Goal: Task Accomplishment & Management: Manage account settings

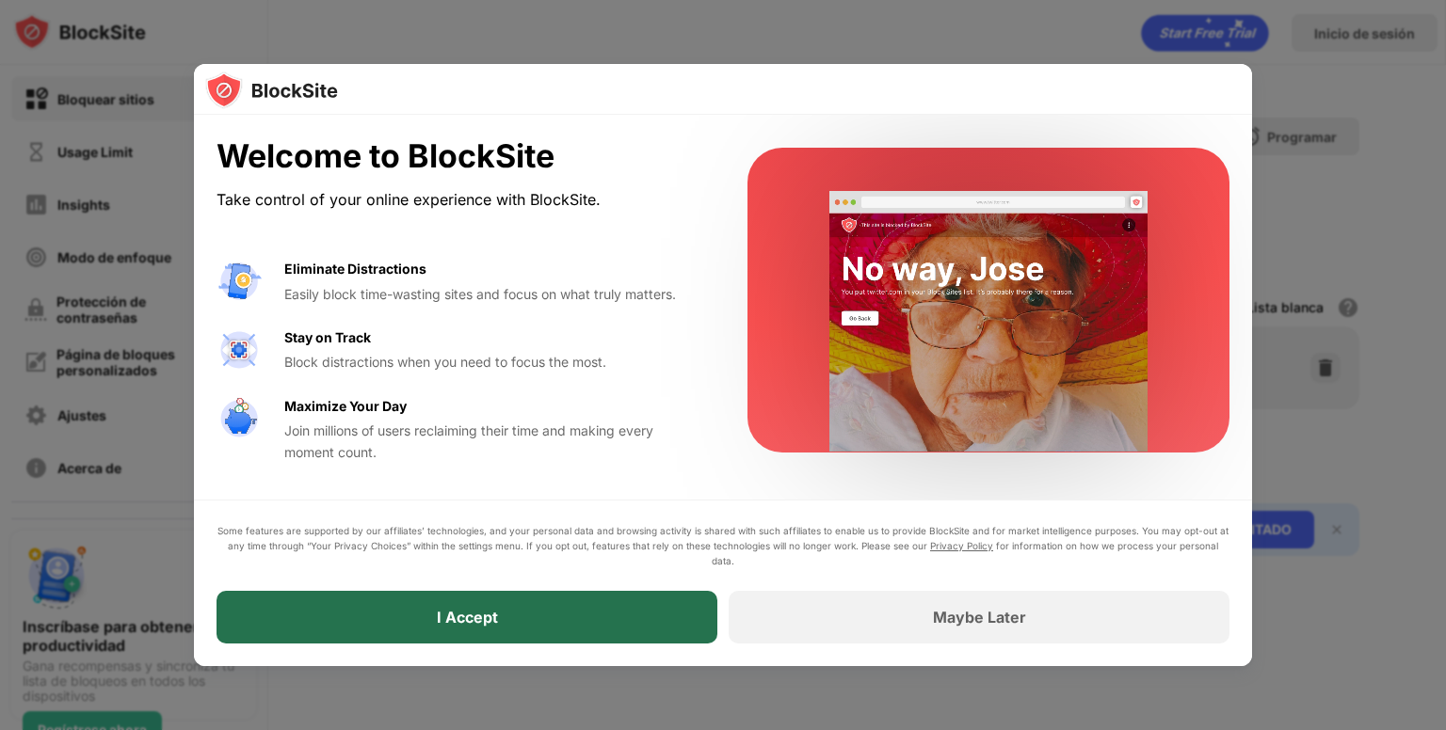
click at [670, 630] on div "I Accept" at bounding box center [466, 617] width 501 height 53
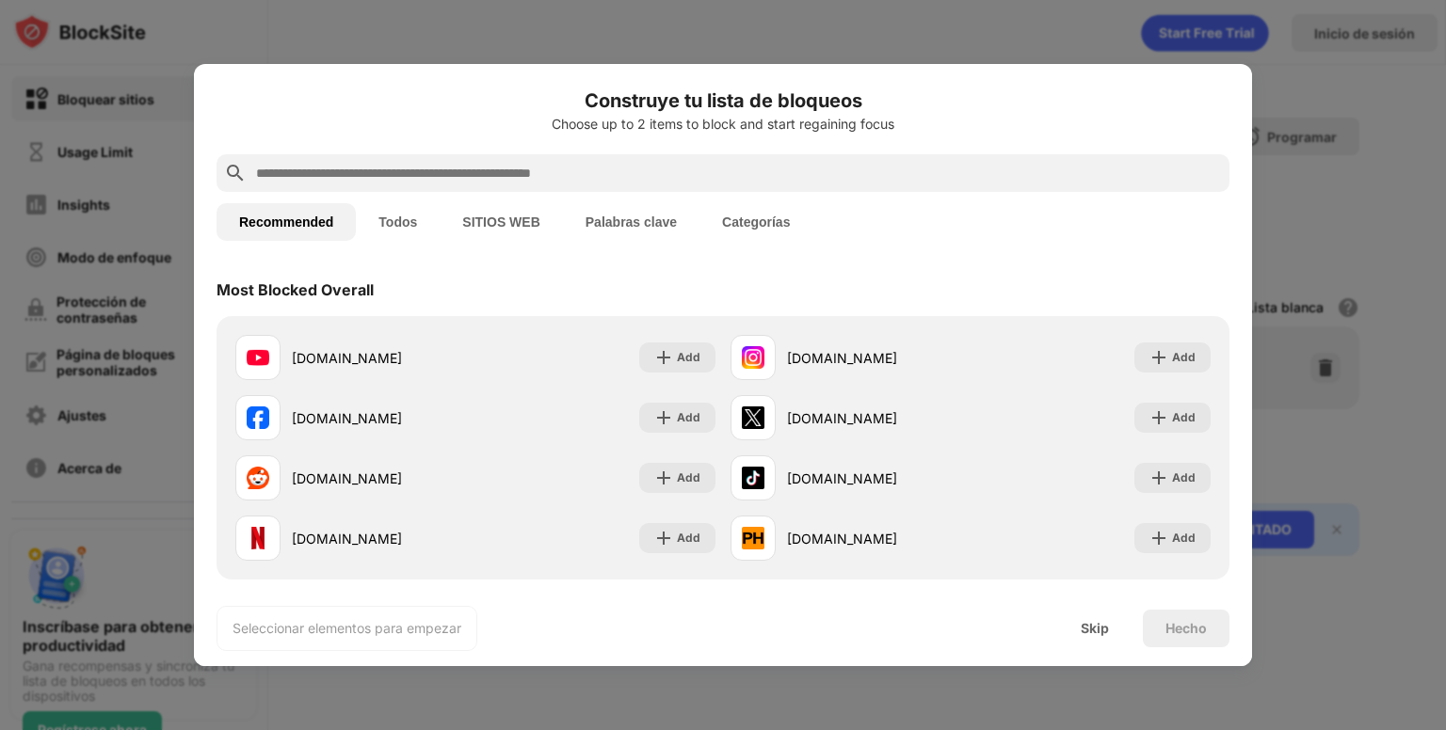
click at [471, 173] on input "text" at bounding box center [737, 173] width 967 height 23
paste input "**********"
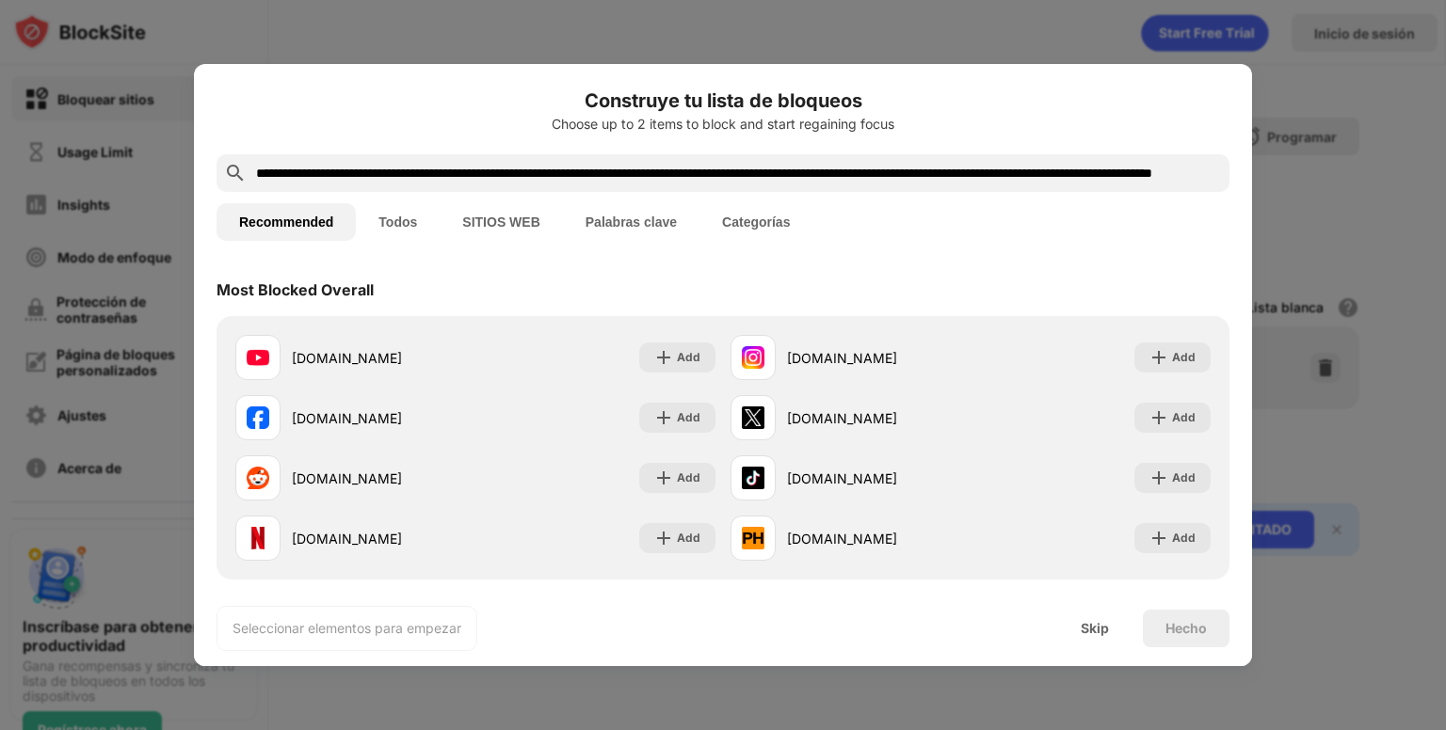
scroll to position [0, 456]
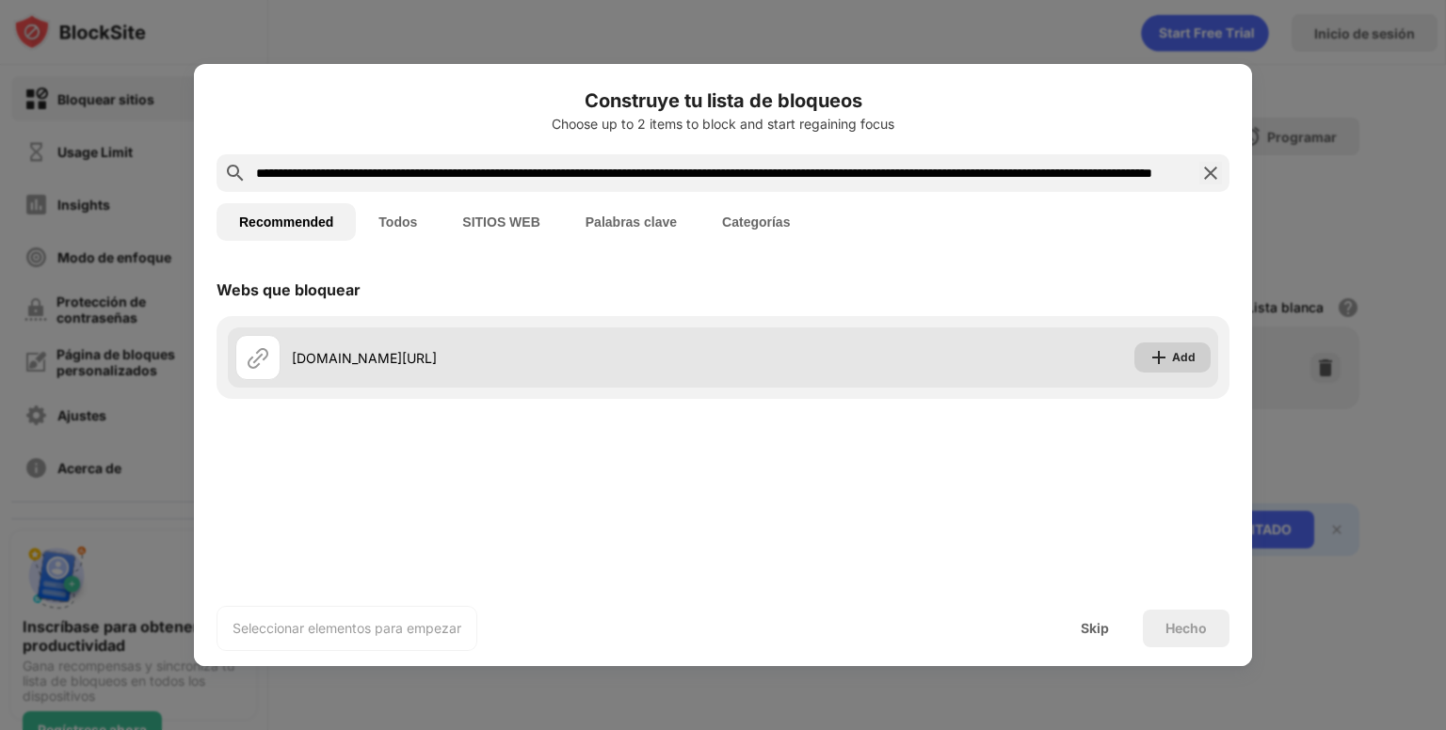
type input "**********"
click at [1175, 354] on div "Add" at bounding box center [1184, 357] width 24 height 19
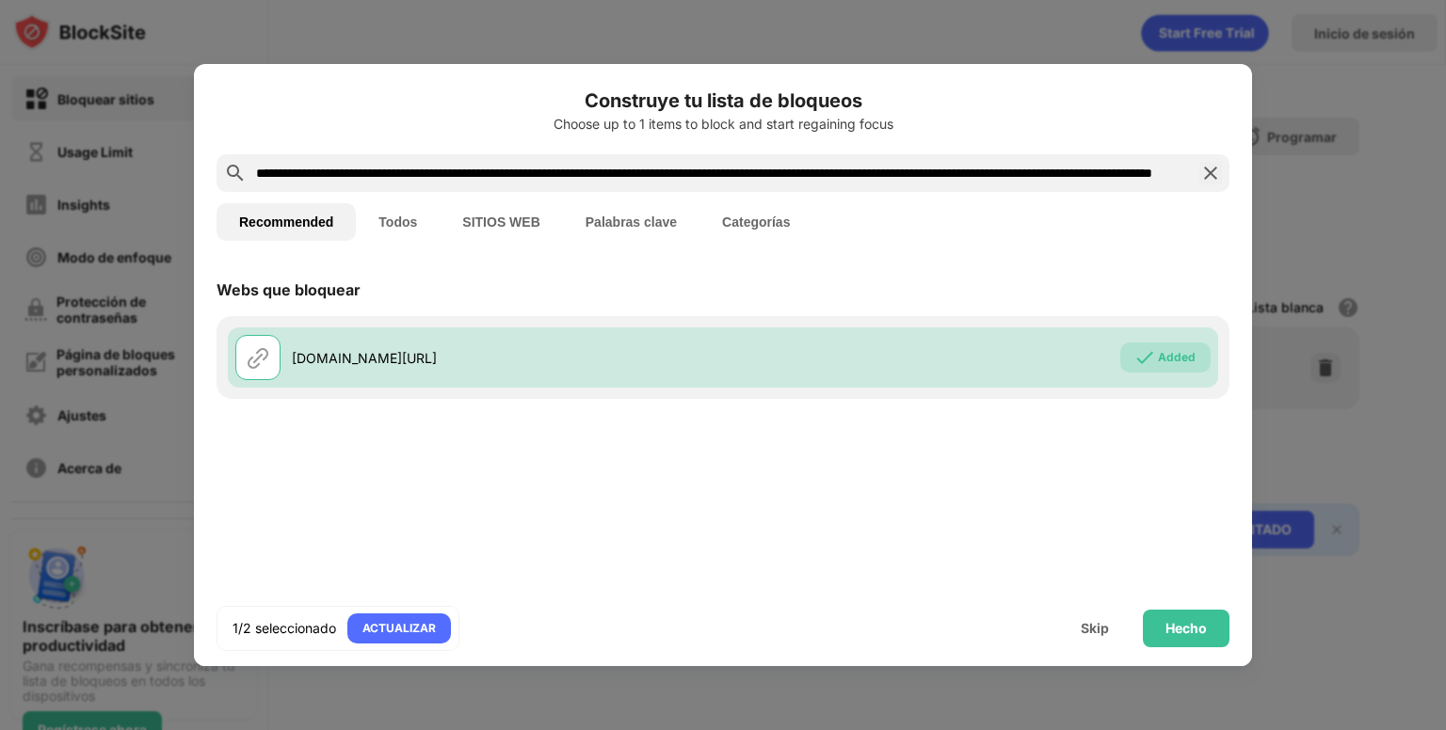
scroll to position [0, 456]
drag, startPoint x: 256, startPoint y: 174, endPoint x: 1445, endPoint y: 310, distance: 1196.4
click at [1445, 729] on div "**********" at bounding box center [723, 730] width 1446 height 0
click at [1217, 174] on img at bounding box center [1210, 173] width 23 height 23
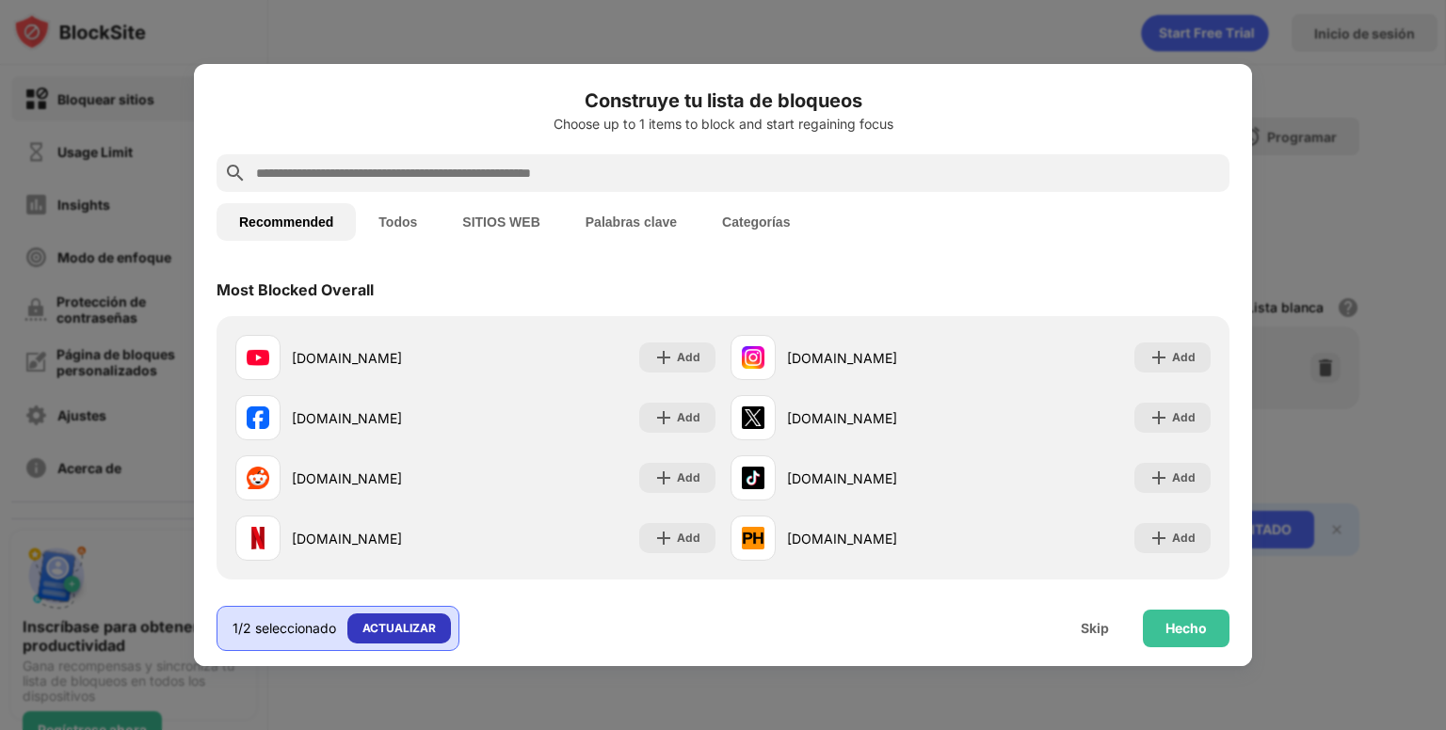
click at [422, 632] on div "ACTUALIZAR" at bounding box center [398, 628] width 73 height 19
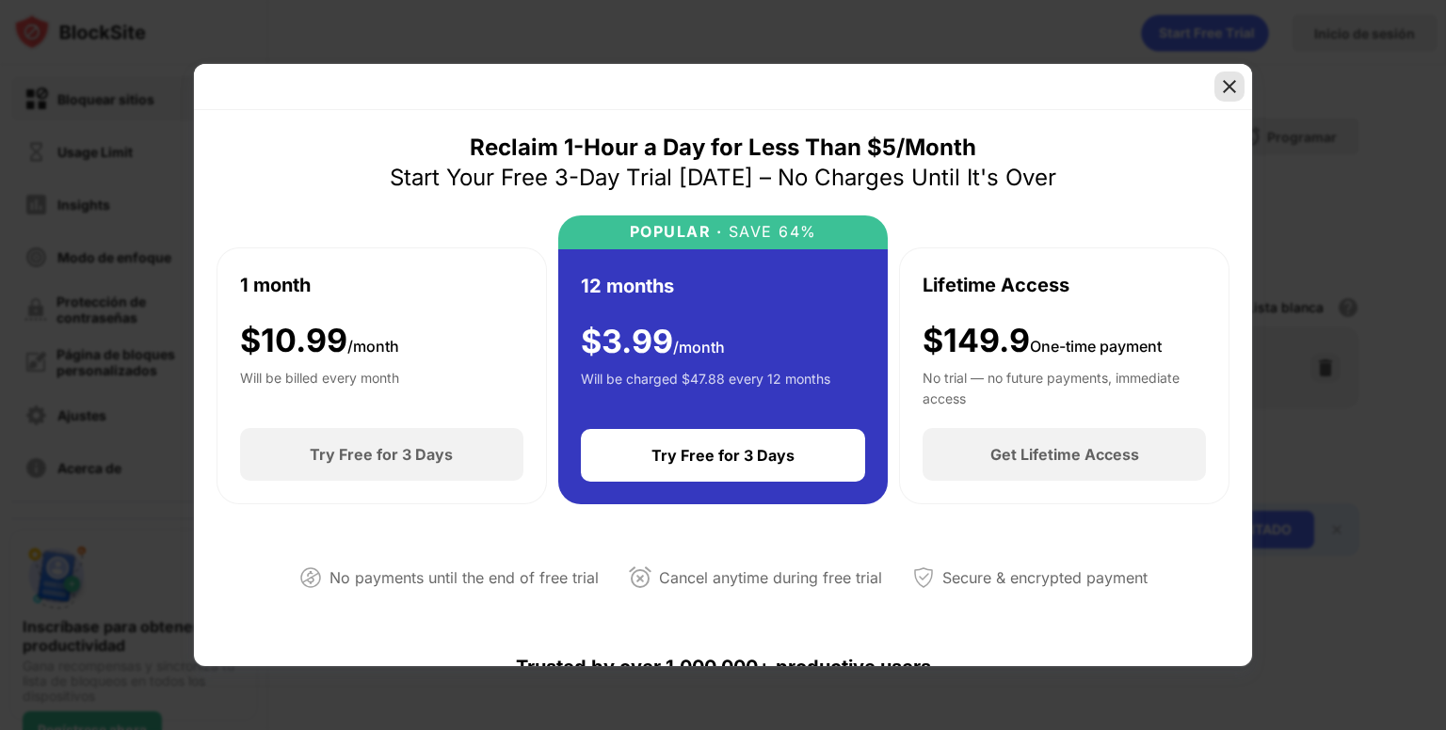
click at [1230, 82] on img at bounding box center [1229, 86] width 19 height 19
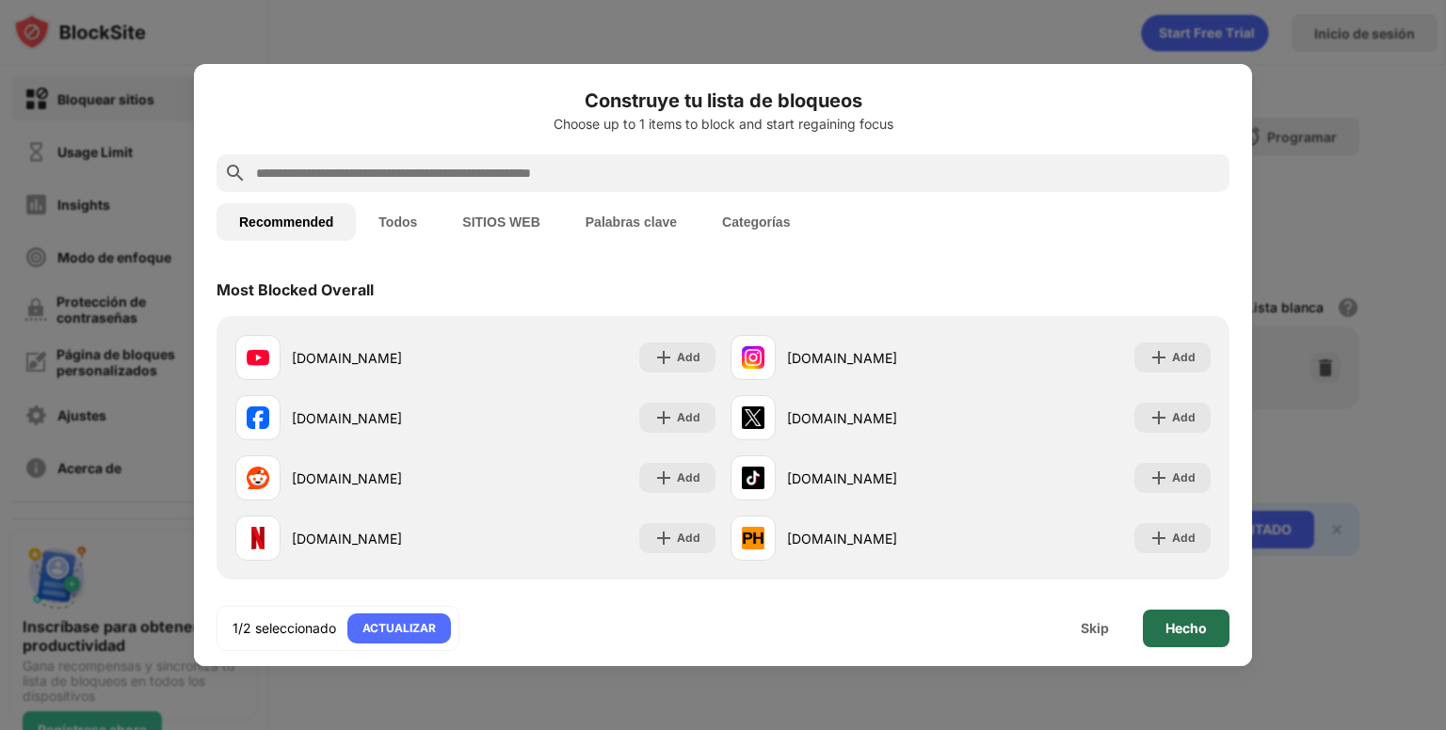
click at [1170, 632] on div "Hecho" at bounding box center [1185, 628] width 41 height 15
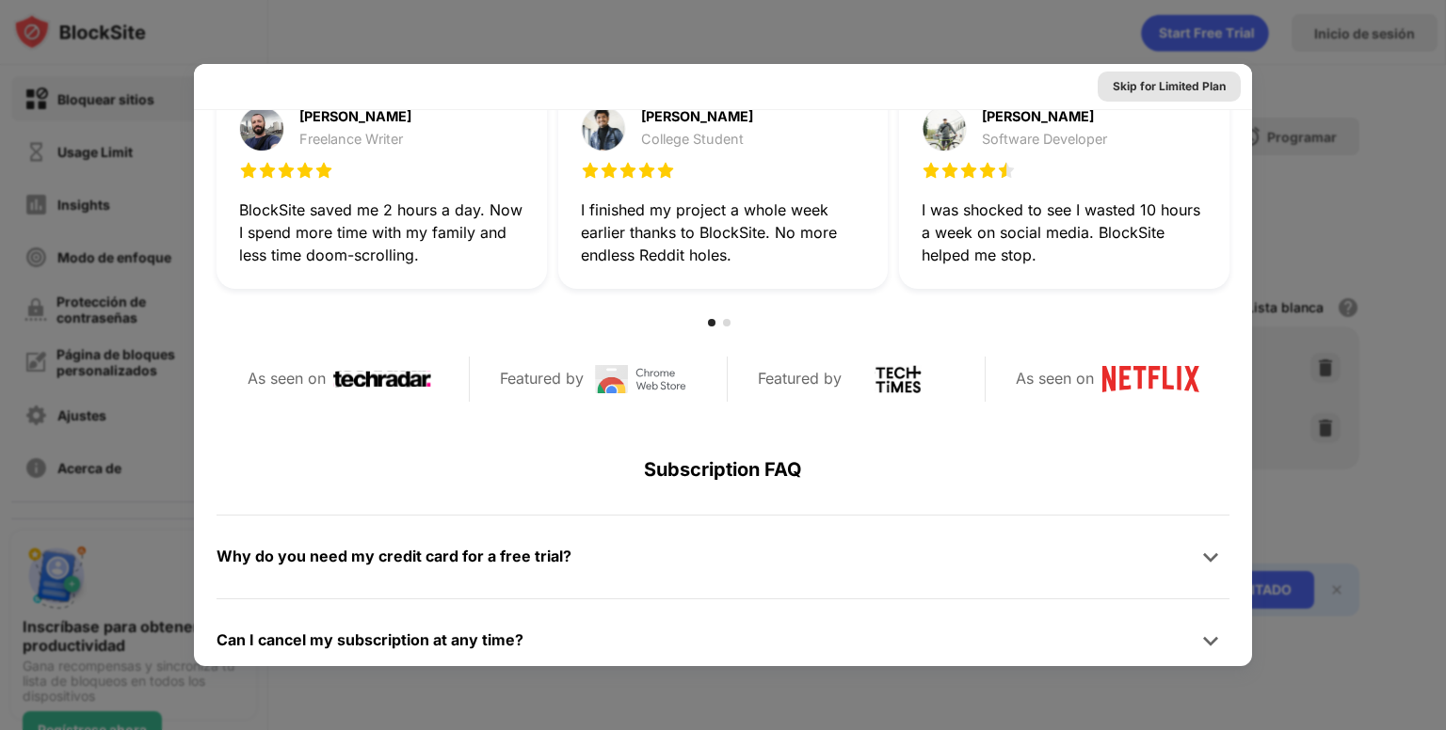
scroll to position [918, 0]
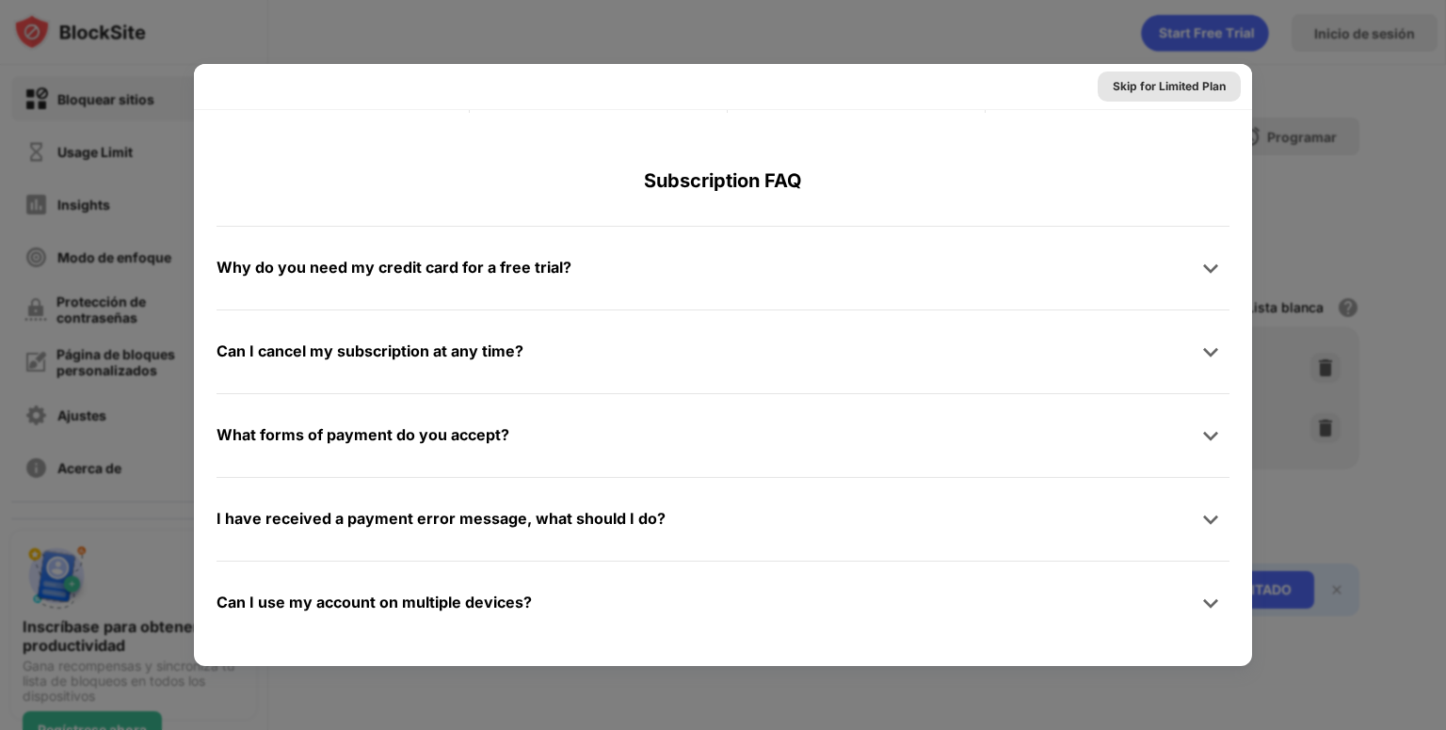
click at [1161, 88] on div "Skip for Limited Plan" at bounding box center [1168, 86] width 113 height 19
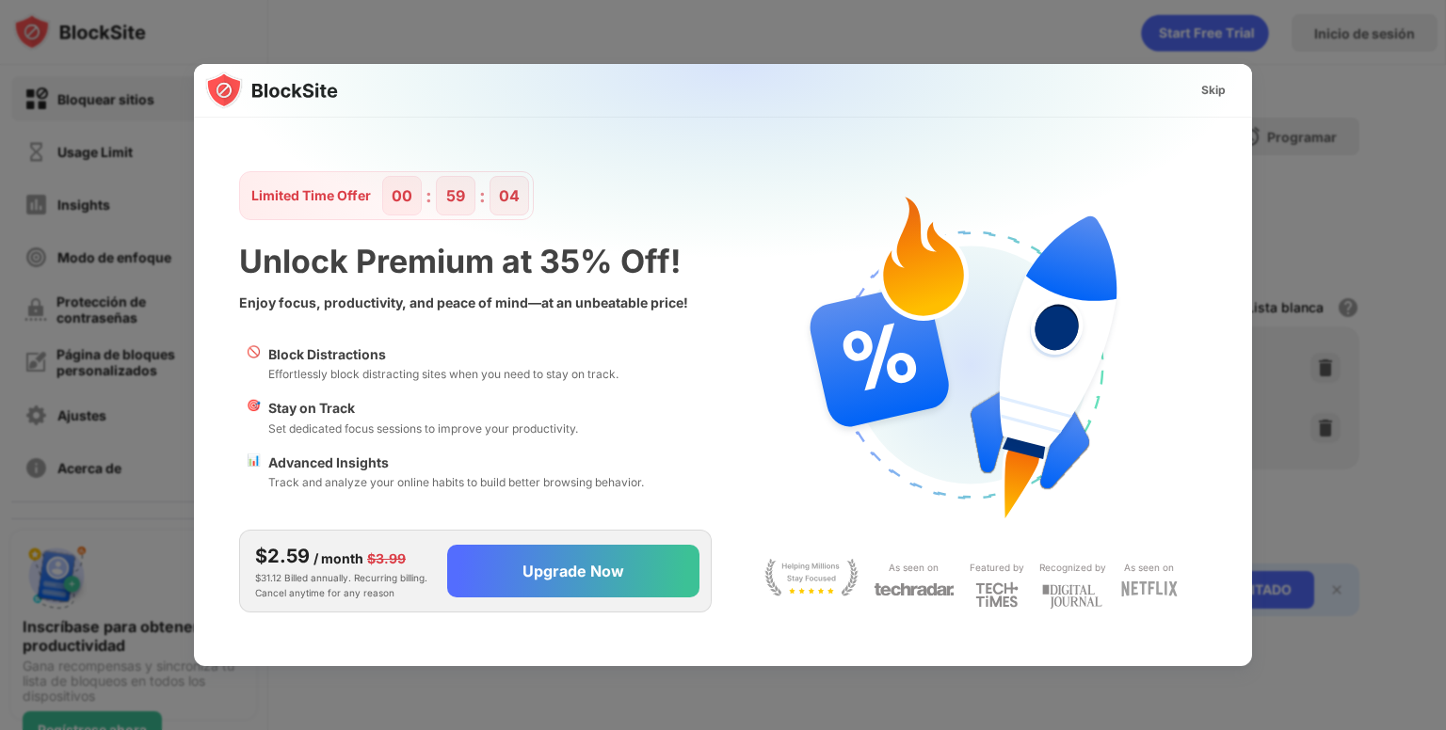
scroll to position [0, 0]
click at [1216, 100] on div "Skip" at bounding box center [1213, 90] width 55 height 30
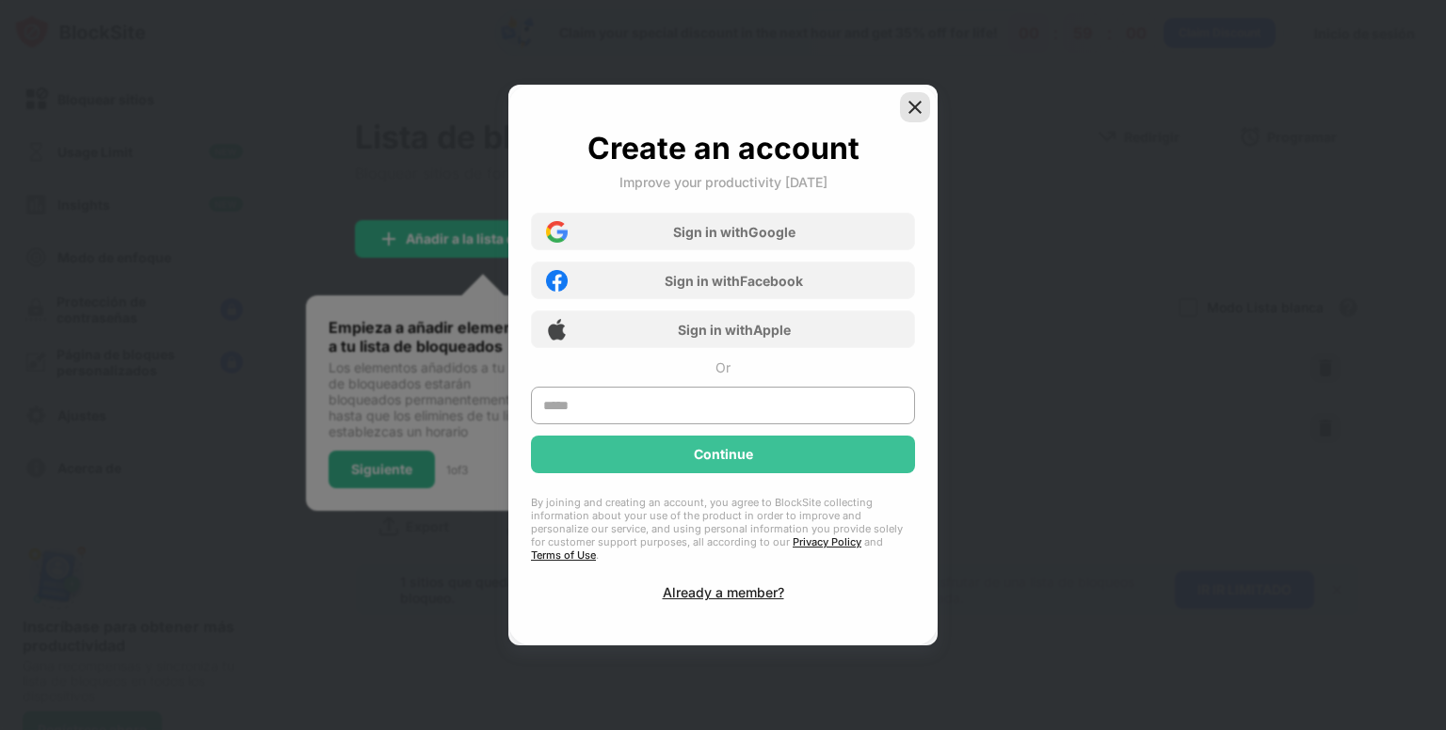
click at [911, 117] on img at bounding box center [914, 107] width 19 height 19
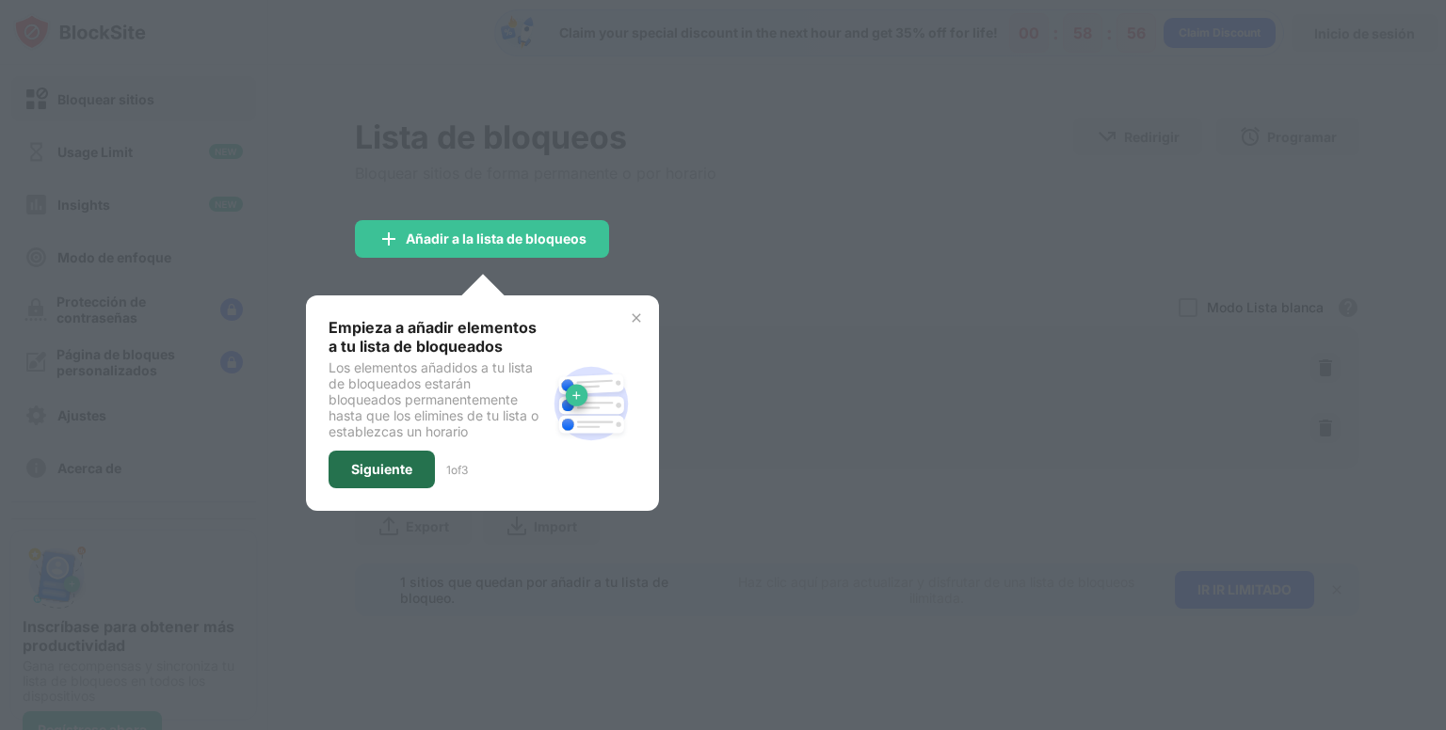
click at [396, 462] on div "Siguiente" at bounding box center [381, 469] width 61 height 15
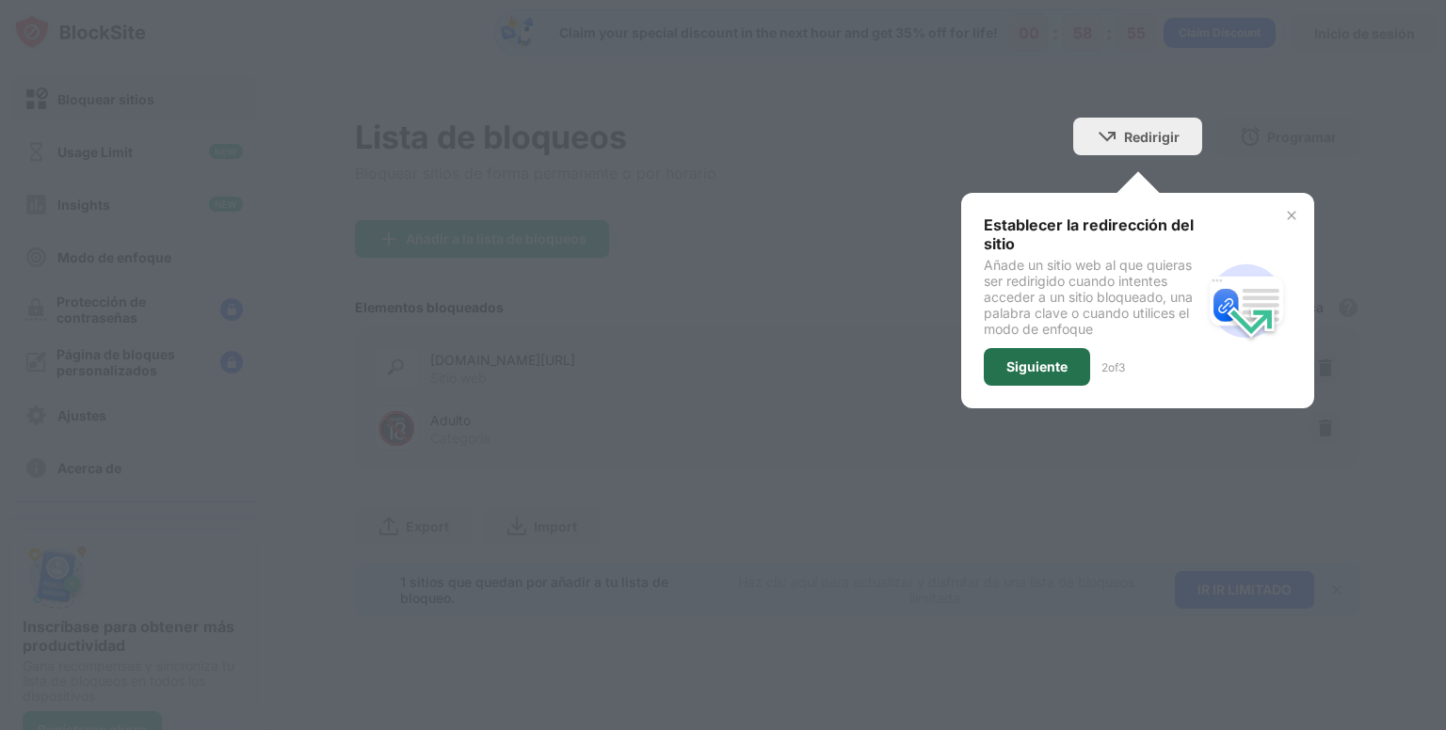
click at [1031, 366] on div "Siguiente" at bounding box center [1036, 367] width 61 height 15
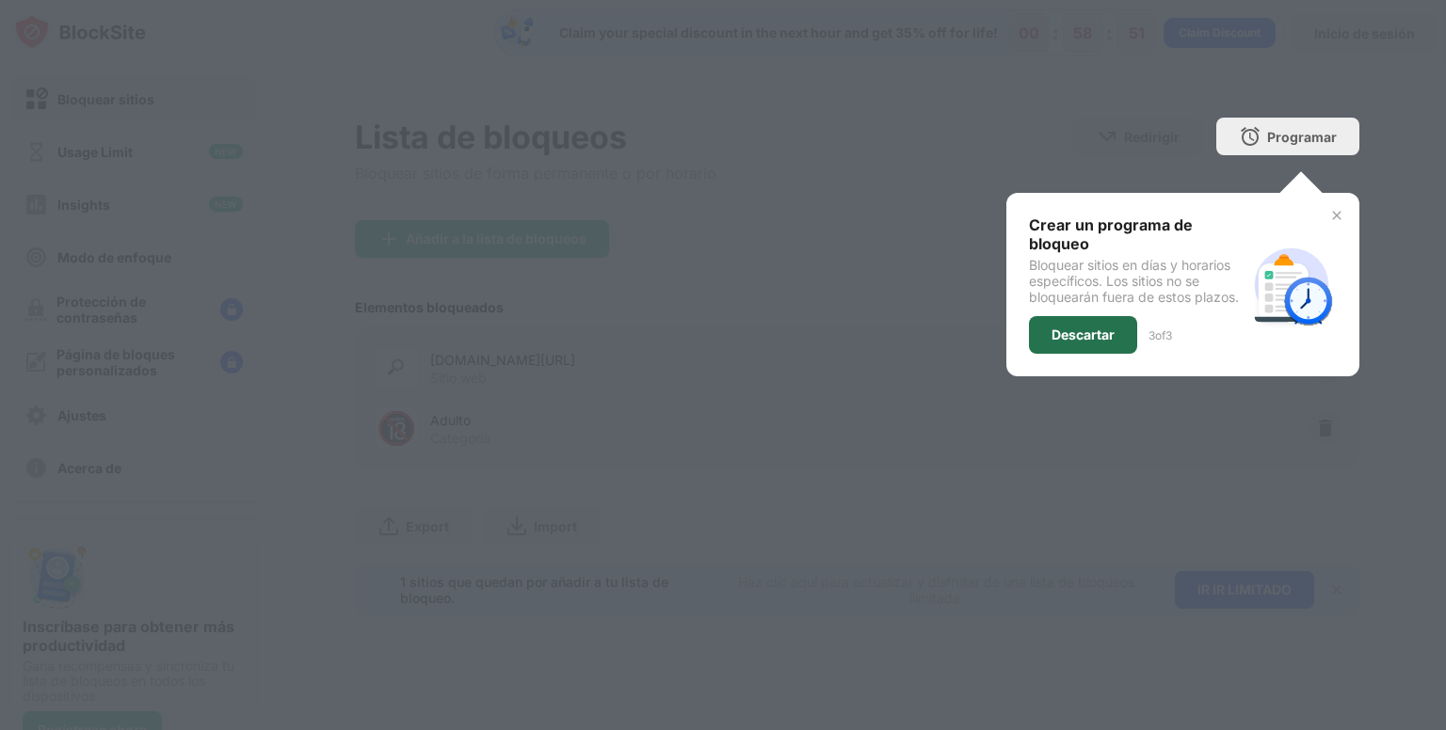
drag, startPoint x: 1084, startPoint y: 332, endPoint x: 1047, endPoint y: 340, distance: 37.5
click at [1051, 340] on div "Descartar" at bounding box center [1082, 335] width 63 height 15
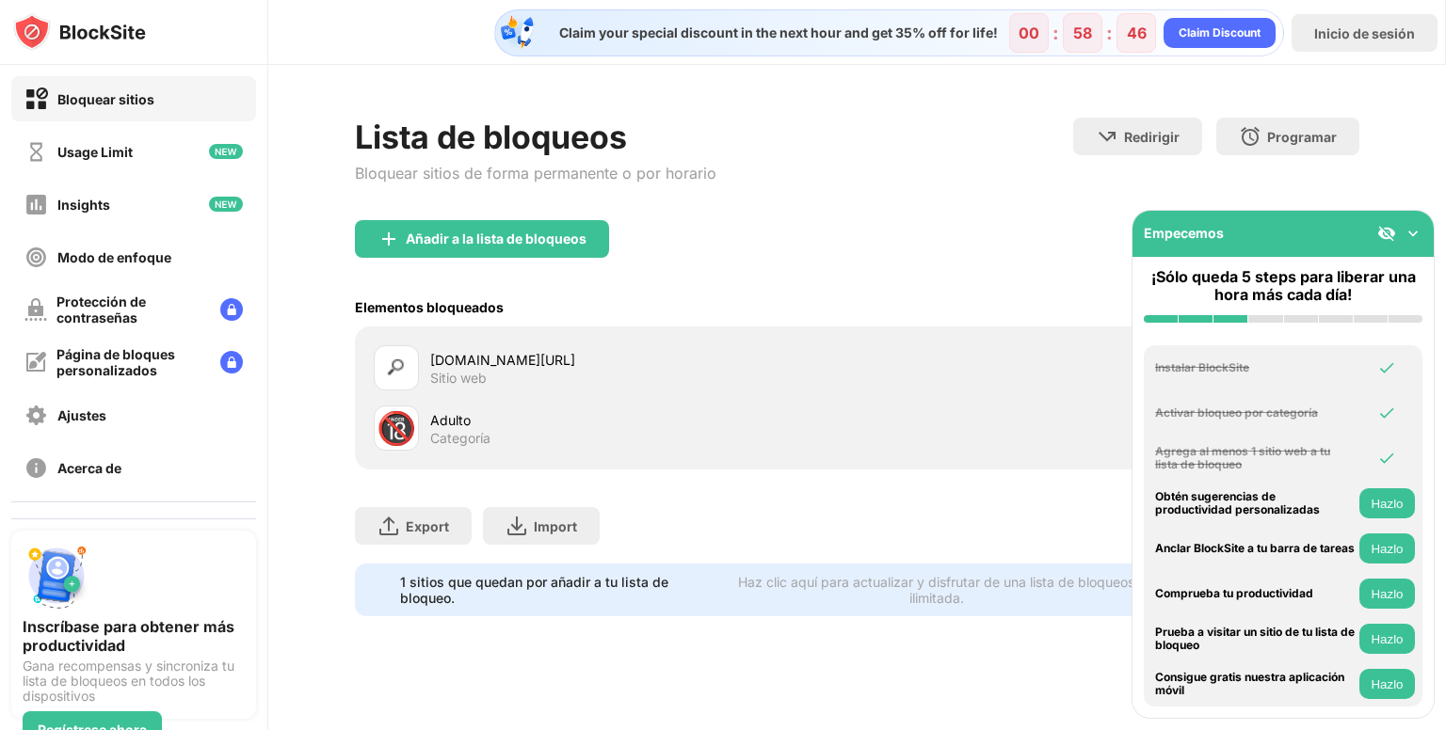
click at [1409, 228] on img at bounding box center [1412, 233] width 19 height 19
